Goal: Task Accomplishment & Management: Manage account settings

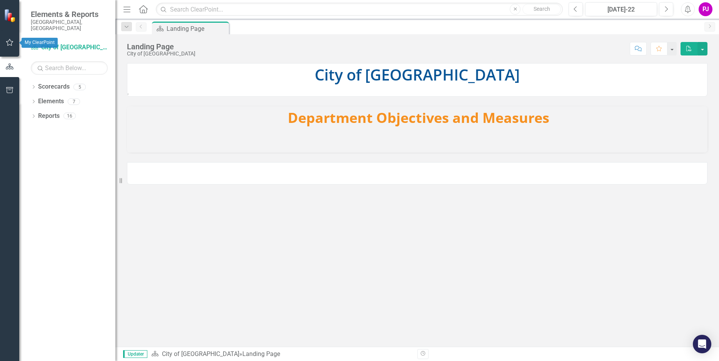
click at [9, 43] on icon "button" at bounding box center [10, 42] width 8 height 6
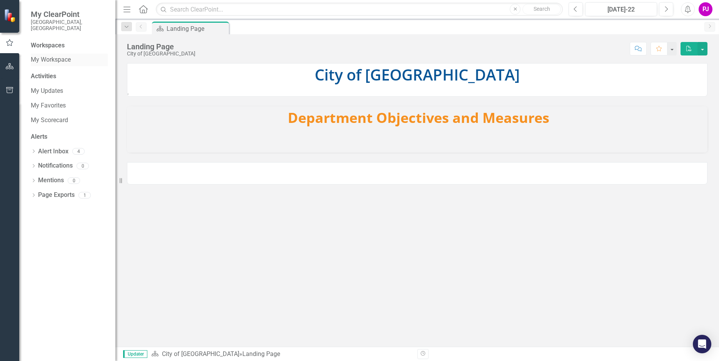
click at [57, 55] on link "My Workspace" at bounding box center [69, 59] width 77 height 9
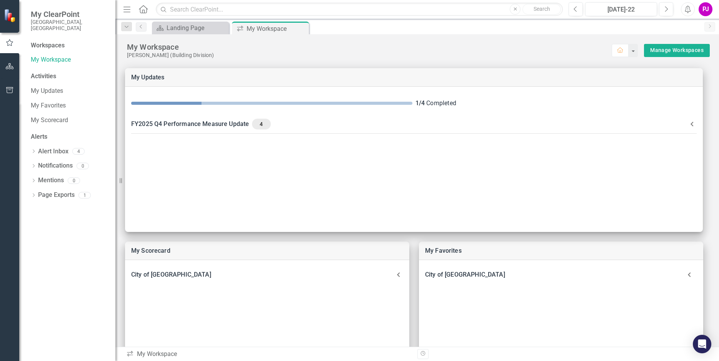
click at [51, 72] on div "Activities" at bounding box center [69, 76] width 77 height 9
click at [47, 87] on link "My Updates" at bounding box center [69, 91] width 77 height 9
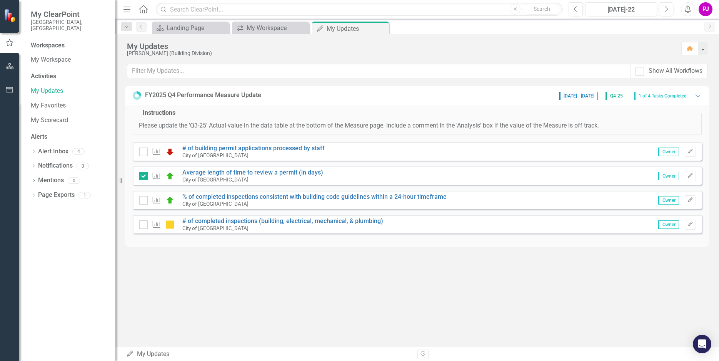
click at [213, 202] on small "City of [GEOGRAPHIC_DATA]" at bounding box center [215, 204] width 66 height 6
click at [216, 198] on link "% of completed inspections consistent with building code guidelines within a 24…" at bounding box center [314, 196] width 264 height 7
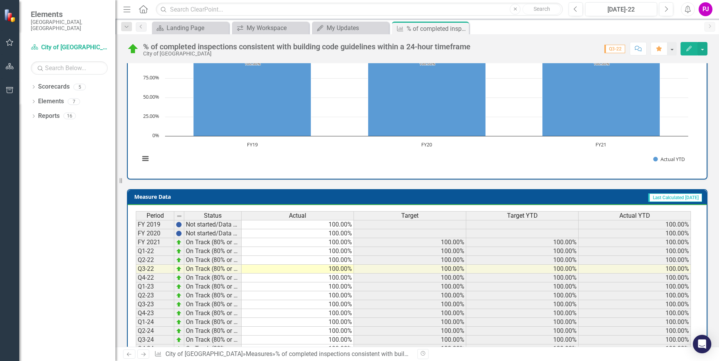
scroll to position [283, 0]
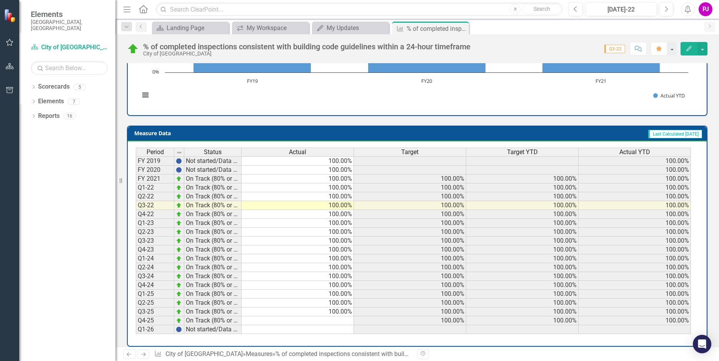
click at [341, 316] on td at bounding box center [298, 320] width 112 height 9
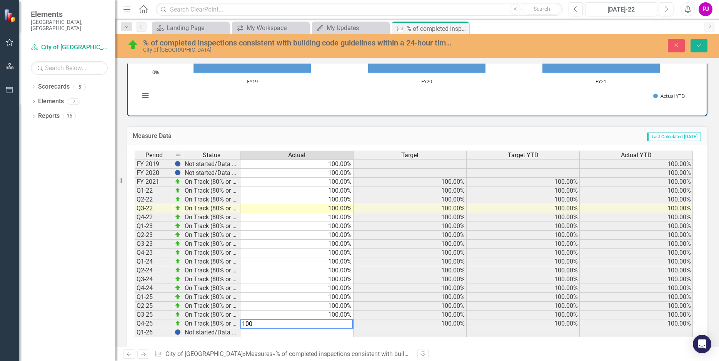
click at [329, 319] on textarea "100" at bounding box center [296, 323] width 113 height 9
type textarea "100"
click at [697, 45] on icon "Save" at bounding box center [699, 44] width 7 height 5
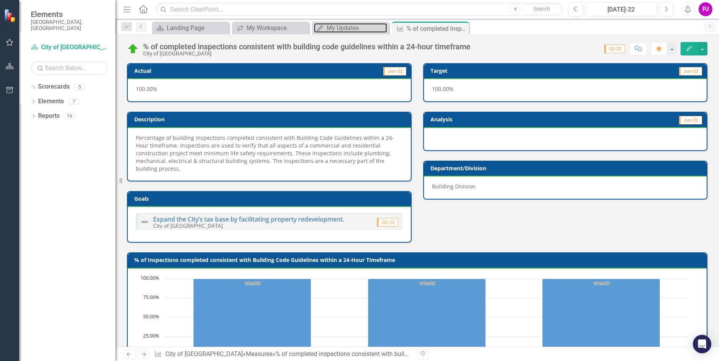
click at [359, 28] on div "My Updates" at bounding box center [357, 28] width 60 height 10
click at [334, 27] on div "My Updates" at bounding box center [357, 28] width 60 height 10
click at [289, 25] on div "My Workspace" at bounding box center [277, 28] width 60 height 10
drag, startPoint x: 10, startPoint y: 43, endPoint x: 2, endPoint y: 60, distance: 19.0
click at [9, 43] on icon "button" at bounding box center [10, 42] width 8 height 6
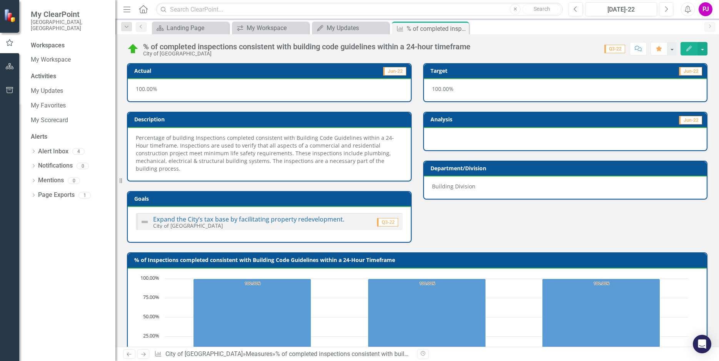
click at [10, 42] on icon "button" at bounding box center [9, 42] width 8 height 7
click at [61, 41] on div "Workspaces My Workspace Activities My Updates My Favorites My Scorecard Alerts …" at bounding box center [67, 200] width 96 height 319
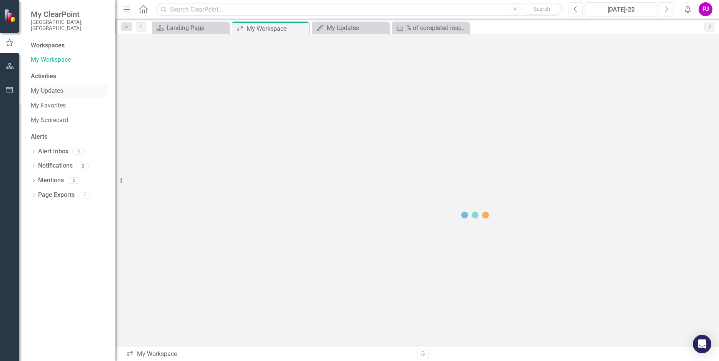
click at [57, 87] on link "My Updates" at bounding box center [69, 91] width 77 height 9
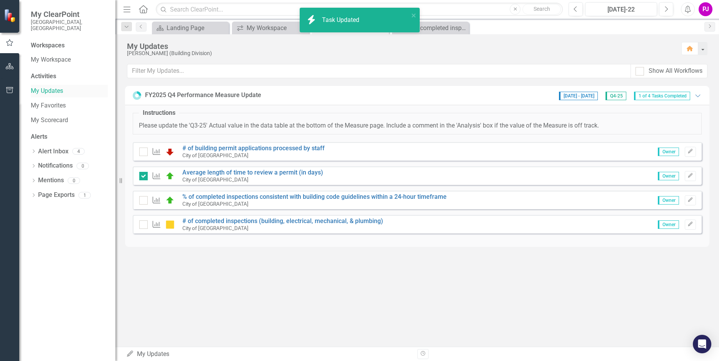
checkbox input "true"
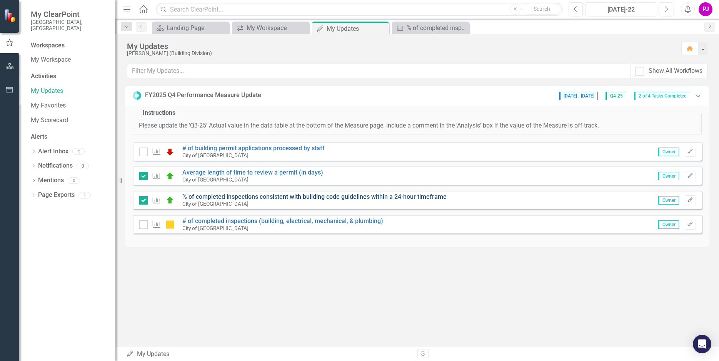
click at [381, 197] on link "% of completed inspections consistent with building code guidelines within a 24…" at bounding box center [314, 196] width 264 height 7
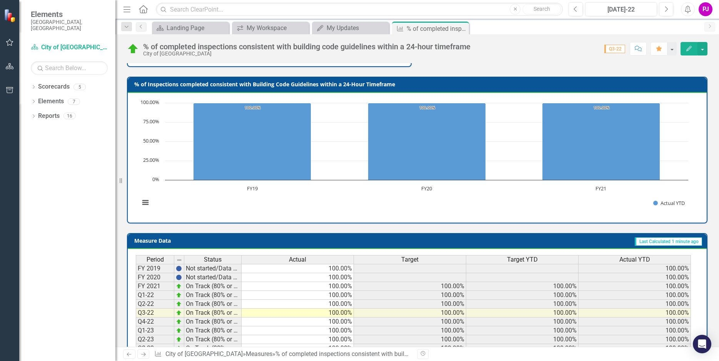
scroll to position [283, 0]
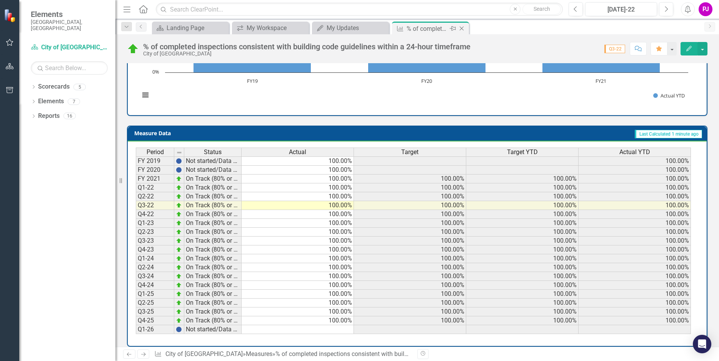
click at [461, 28] on icon at bounding box center [462, 29] width 4 height 4
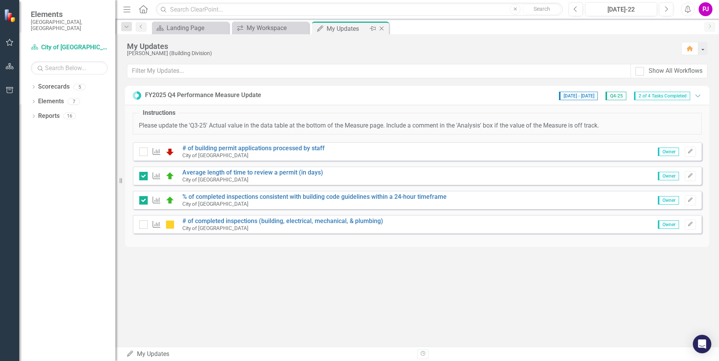
click at [381, 29] on icon "Close" at bounding box center [382, 28] width 8 height 6
